Goal: Information Seeking & Learning: Learn about a topic

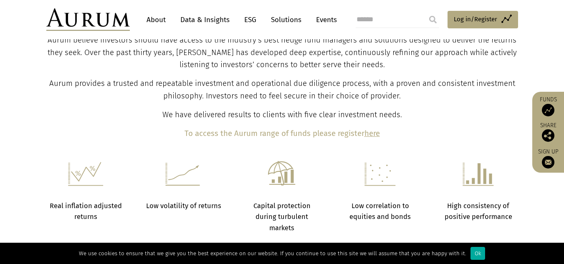
scroll to position [360, 0]
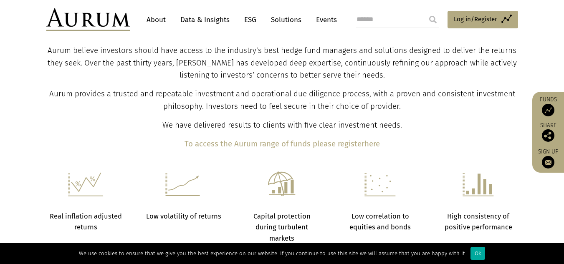
click at [159, 21] on link "About" at bounding box center [156, 19] width 28 height 15
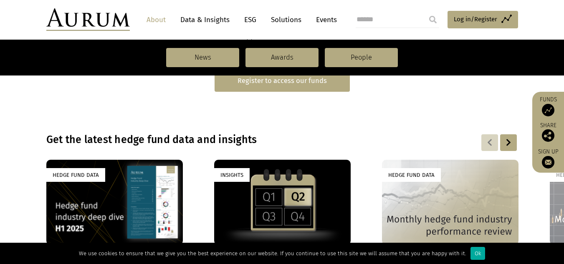
scroll to position [542, 0]
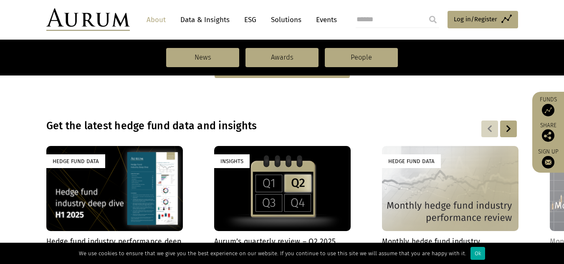
click at [252, 20] on link "ESG" at bounding box center [250, 19] width 20 height 15
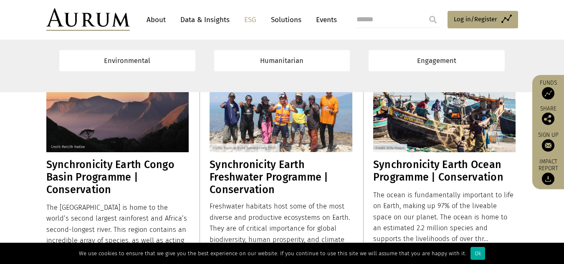
scroll to position [1210, 0]
